Goal: Task Accomplishment & Management: Use online tool/utility

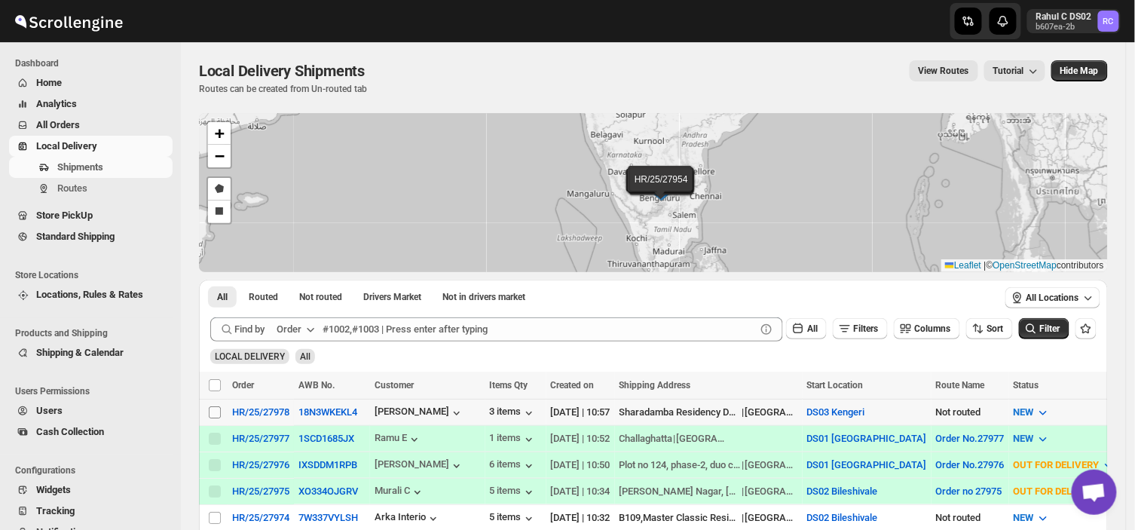
click at [211, 406] on input "Select shipment" at bounding box center [215, 412] width 12 height 12
checkbox input "true"
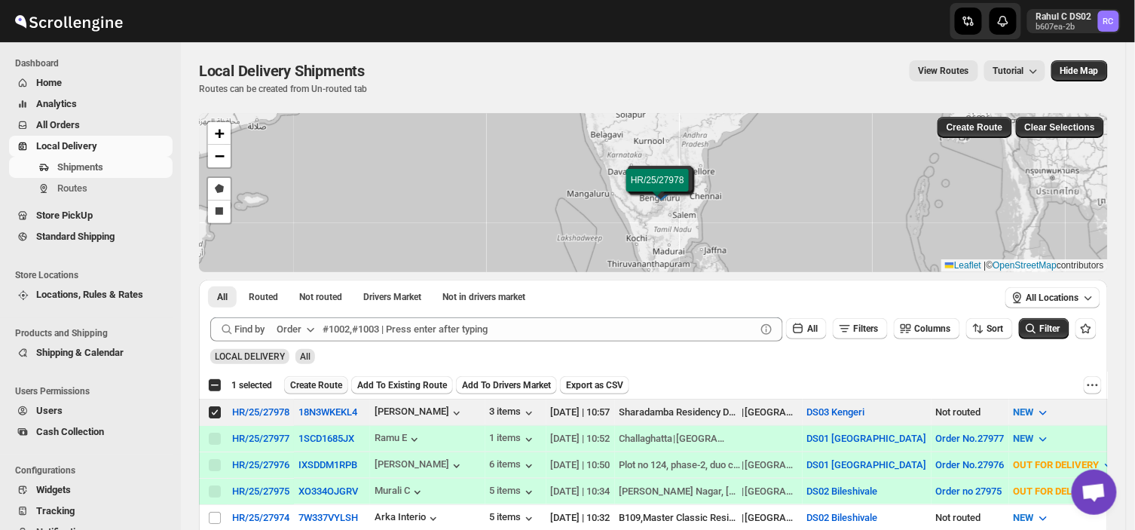
click at [296, 386] on span "Create Route" at bounding box center [316, 385] width 52 height 12
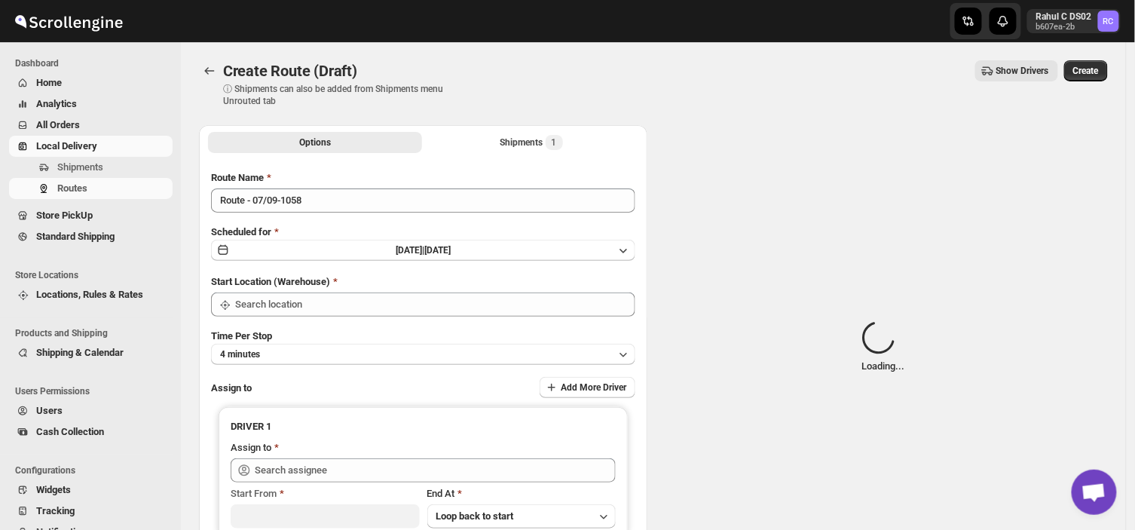
type input "DS03 Kengeri"
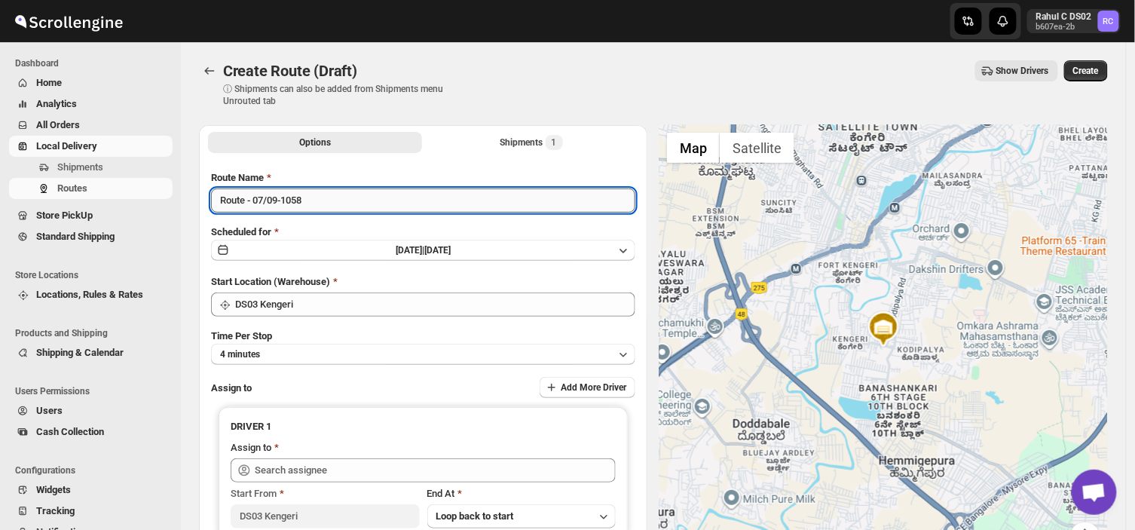
click at [306, 210] on input "Route - 07/09-1058" at bounding box center [423, 200] width 424 height 24
type input "R"
type input "Order no 27978"
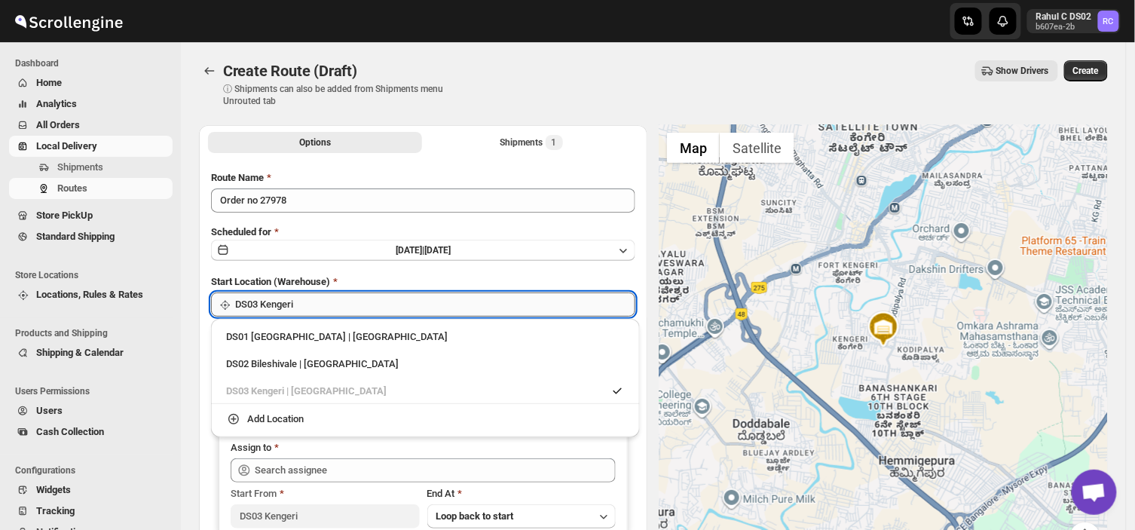
click at [314, 306] on input "DS03 Kengeri" at bounding box center [435, 305] width 400 height 24
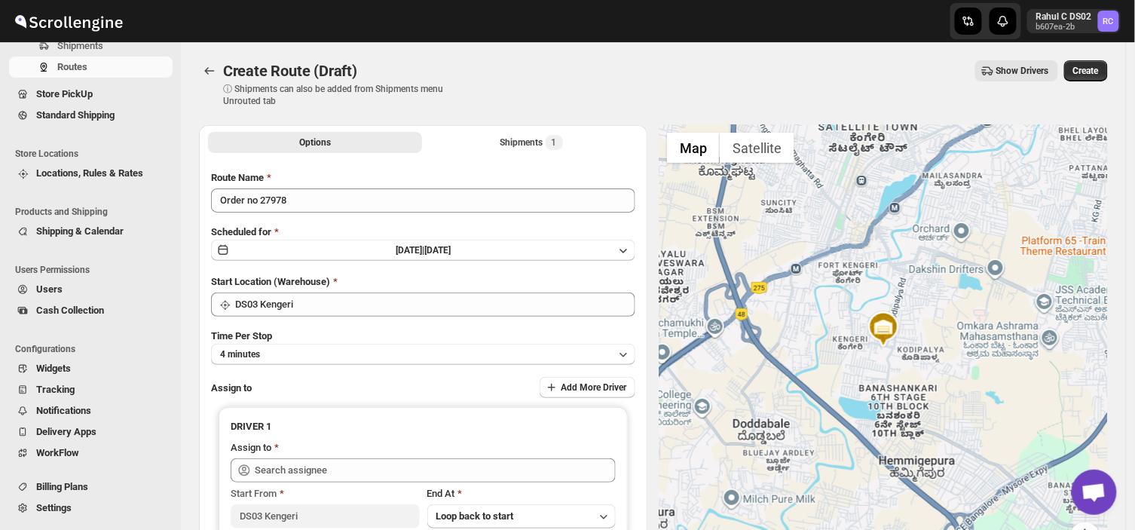
click at [185, 434] on div "Create Route (Draft). This page is ready Create Route (Draft) ⓘ Shipments can a…" at bounding box center [653, 335] width 945 height 586
click at [321, 351] on button "4 minutes" at bounding box center [423, 354] width 424 height 21
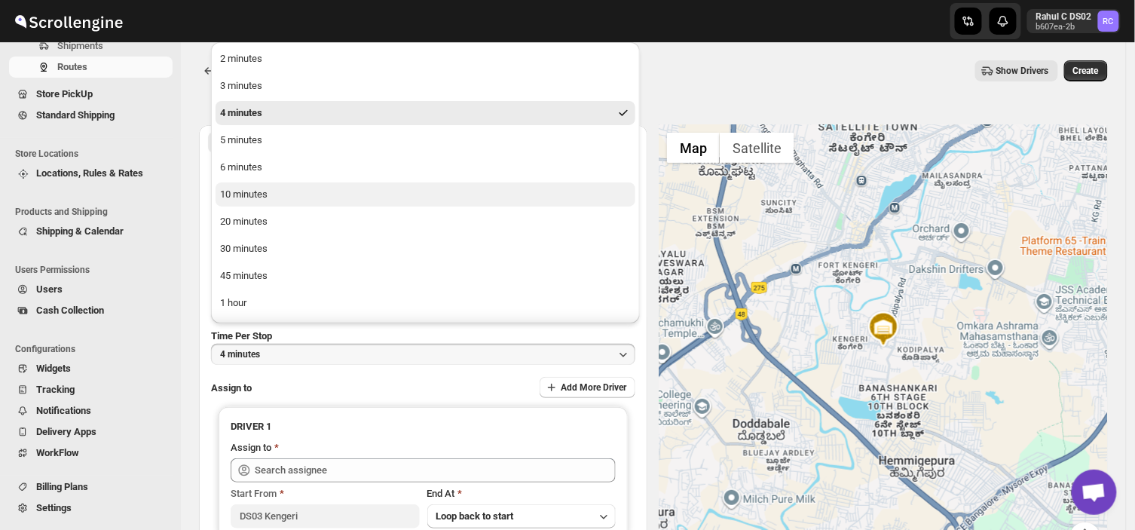
click at [272, 198] on button "10 minutes" at bounding box center [426, 194] width 420 height 24
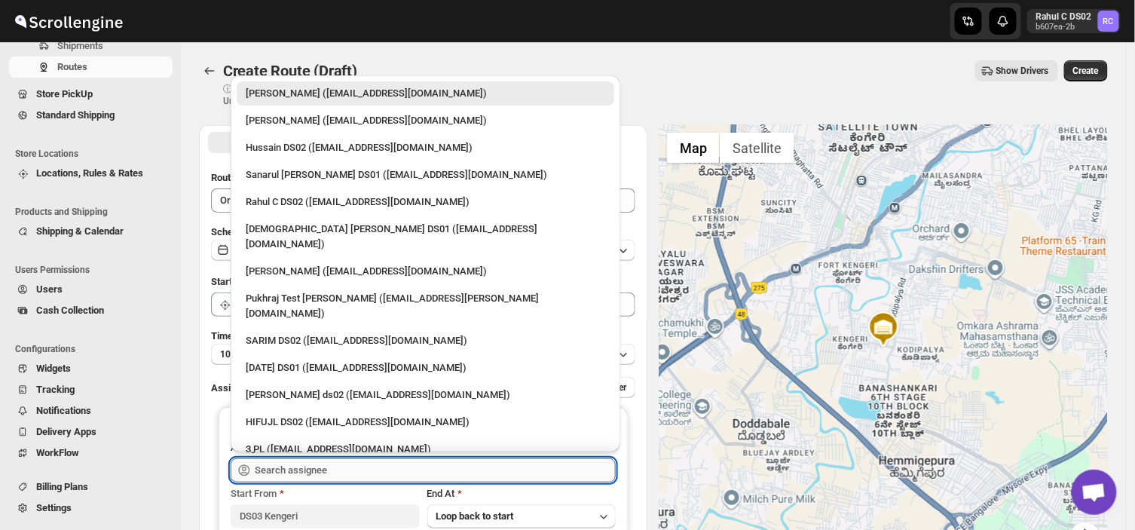
click at [339, 465] on input "text" at bounding box center [435, 470] width 361 height 24
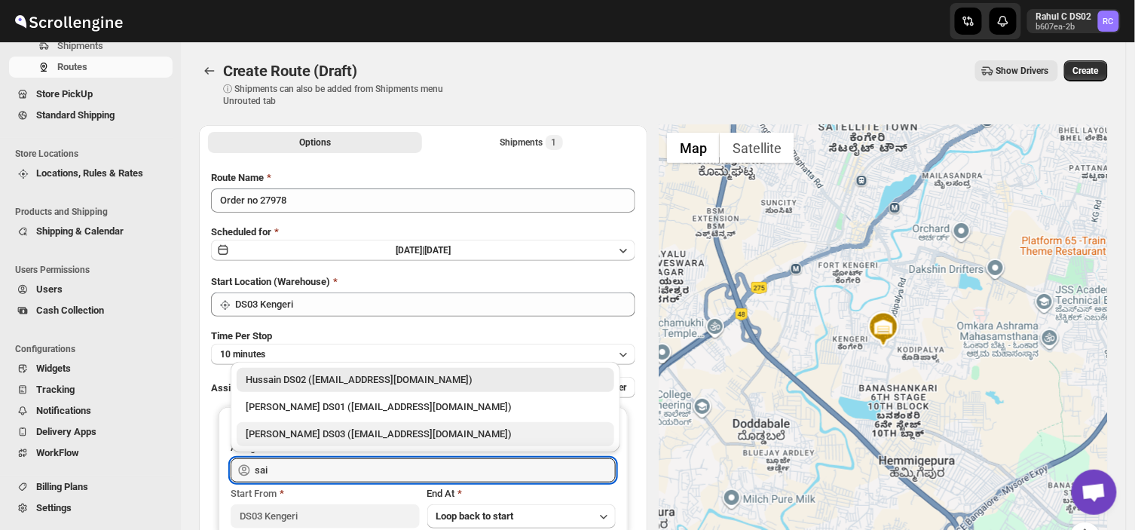
click at [272, 434] on div "[PERSON_NAME] DS03 ([EMAIL_ADDRESS][DOMAIN_NAME])" at bounding box center [426, 434] width 360 height 15
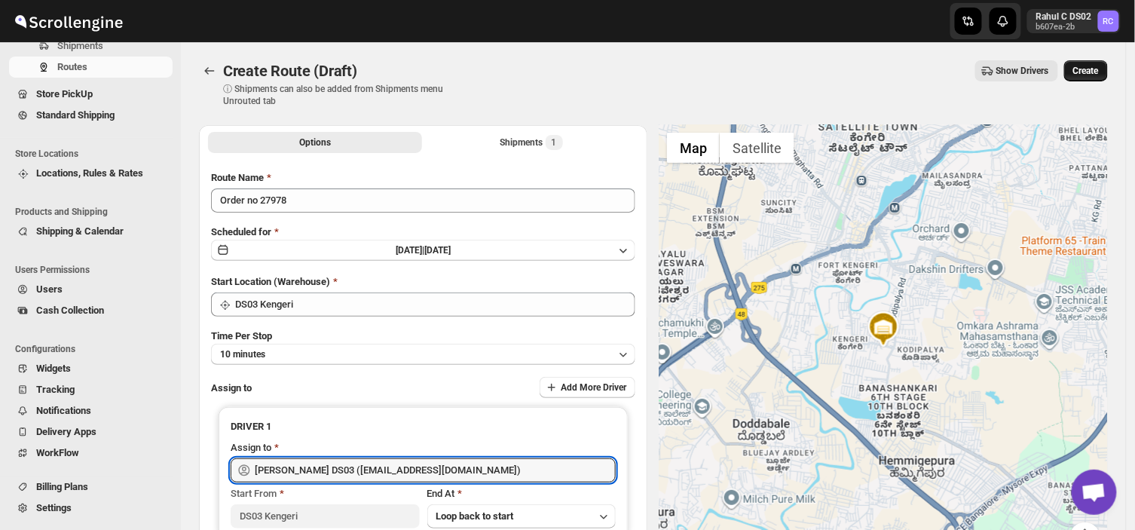
type input "[PERSON_NAME] DS03 ([EMAIL_ADDRESS][DOMAIN_NAME])"
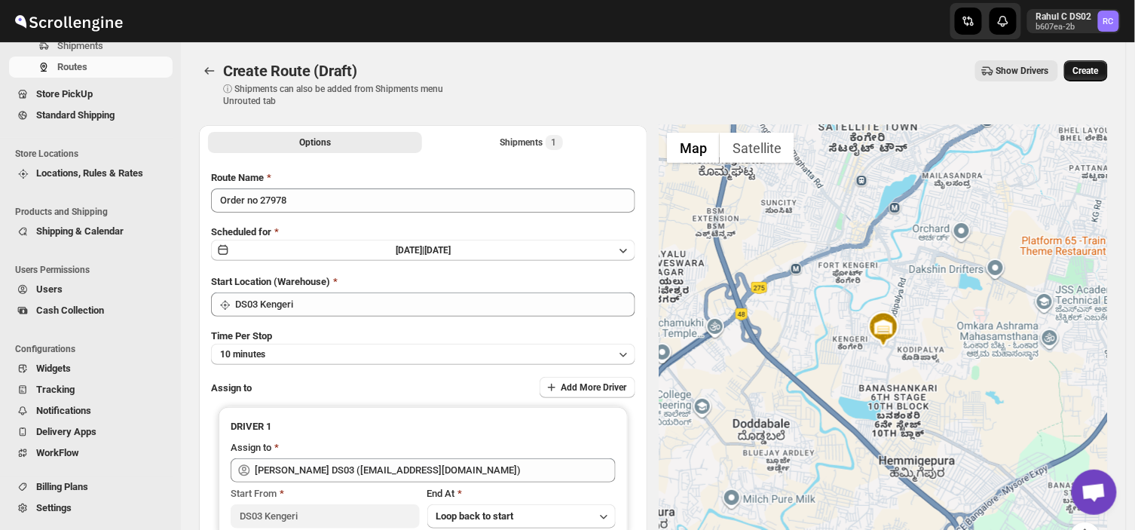
click at [1089, 62] on button "Create" at bounding box center [1087, 70] width 44 height 21
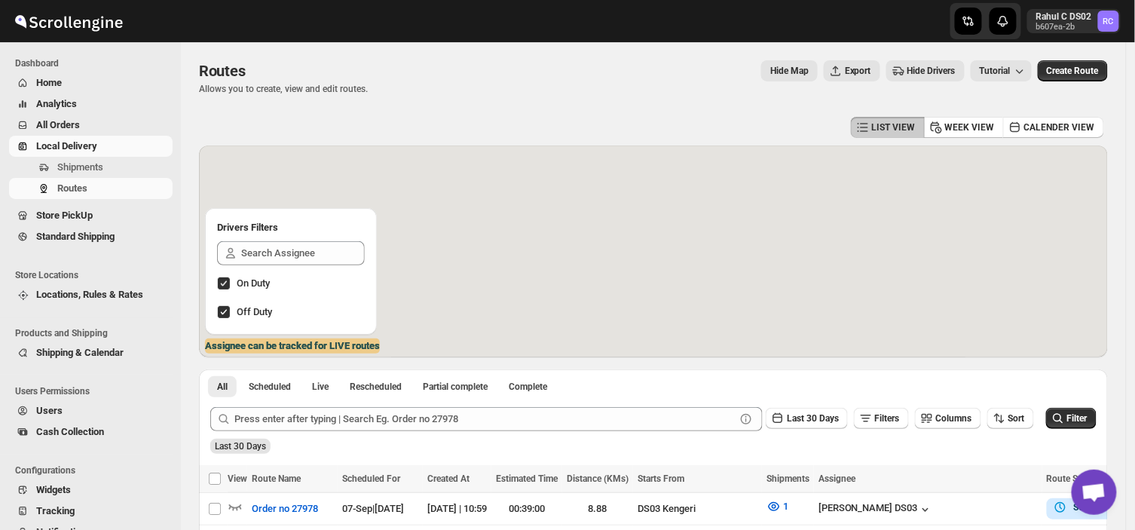
scroll to position [106, 0]
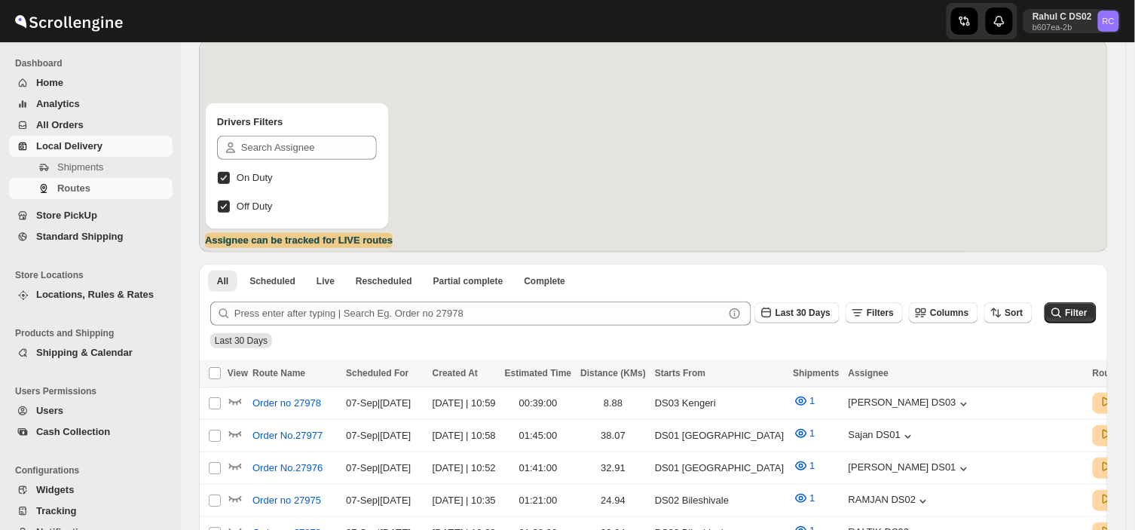
scroll to position [106, 0]
